Goal: Check status: Check status

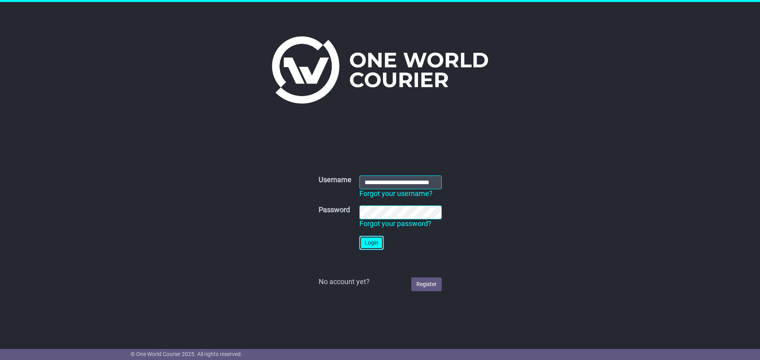
click at [366, 242] on button "Login" at bounding box center [371, 243] width 24 height 14
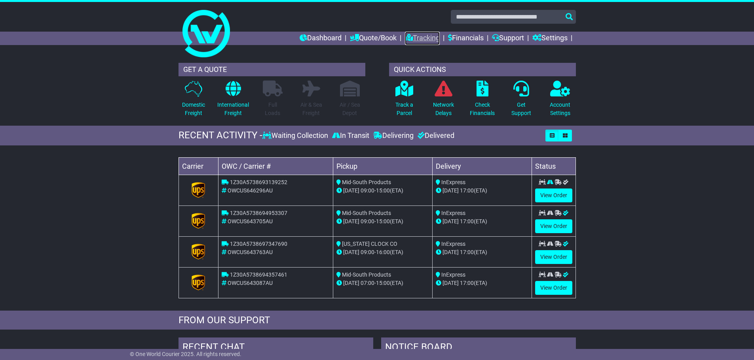
click at [409, 36] on link "Tracking" at bounding box center [422, 38] width 35 height 13
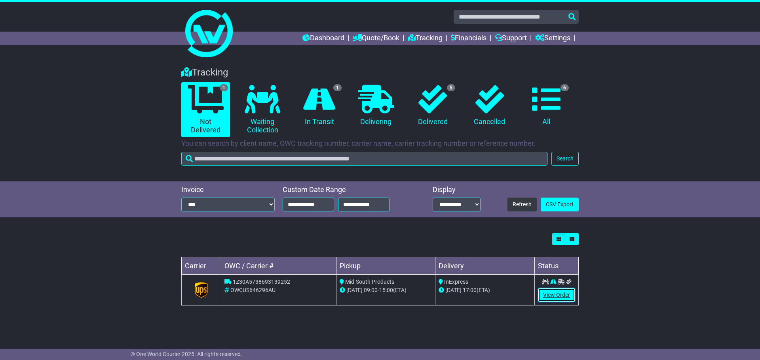
click at [550, 295] on link "View Order" at bounding box center [556, 295] width 37 height 14
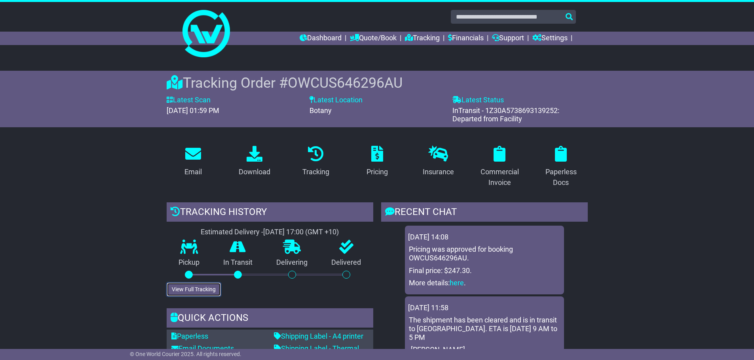
click at [183, 287] on button "View Full Tracking" at bounding box center [194, 290] width 54 height 14
